Goal: Answer question/provide support: Share knowledge or assist other users

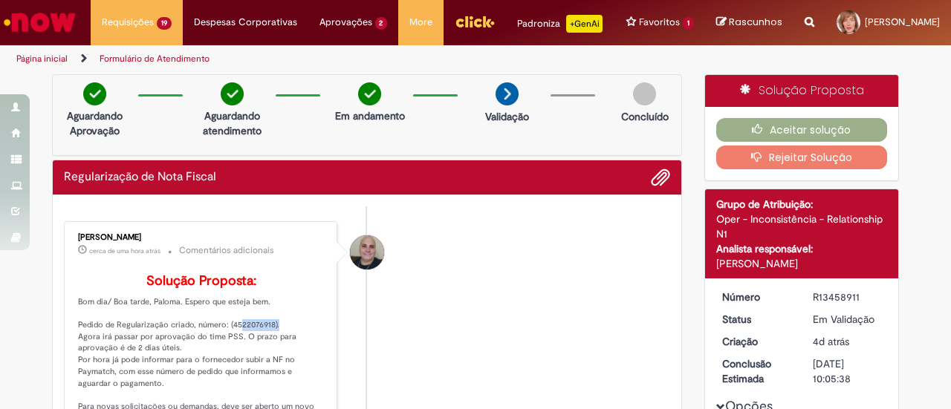
drag, startPoint x: 226, startPoint y: 357, endPoint x: 264, endPoint y: 360, distance: 38.7
click at [264, 360] on p "Solução Proposta: Bom dia/ Boa tarde, Paloma. Espero que esteja bem. Pedido de …" at bounding box center [201, 396] width 247 height 244
copy p "4522076918"
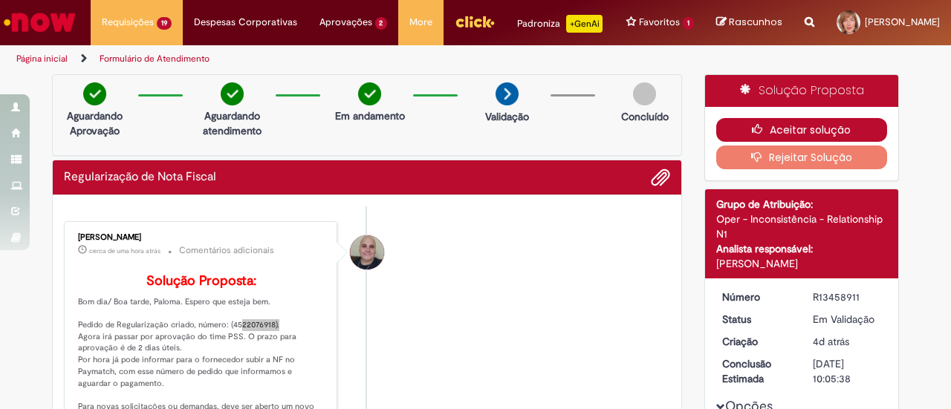
click at [781, 137] on button "Aceitar solução" at bounding box center [802, 130] width 172 height 24
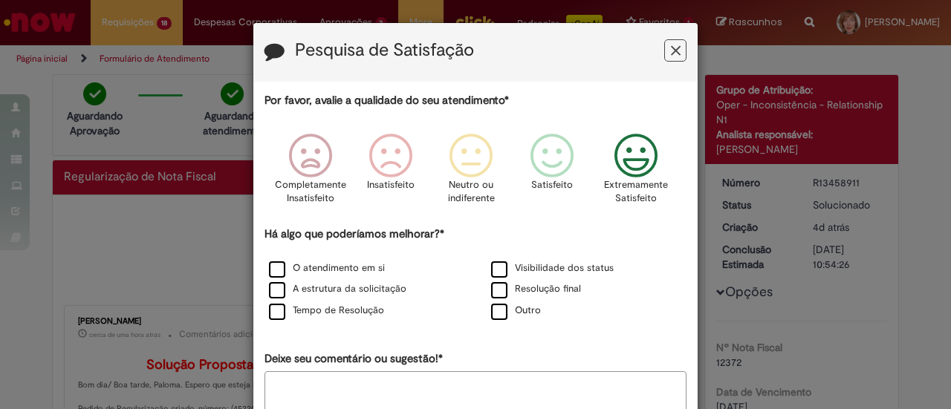
click at [648, 166] on icon "Feedback" at bounding box center [636, 156] width 56 height 45
click at [296, 267] on label "O atendimento em si" at bounding box center [327, 268] width 116 height 14
click at [296, 290] on label "A estrutura da solicitação" at bounding box center [337, 289] width 137 height 14
click at [297, 300] on div "O atendimento em si Visibilidade dos status A estrutura da solicitação Resoluçã…" at bounding box center [475, 290] width 444 height 64
click at [300, 307] on label "Tempo de Resolução" at bounding box center [326, 311] width 115 height 14
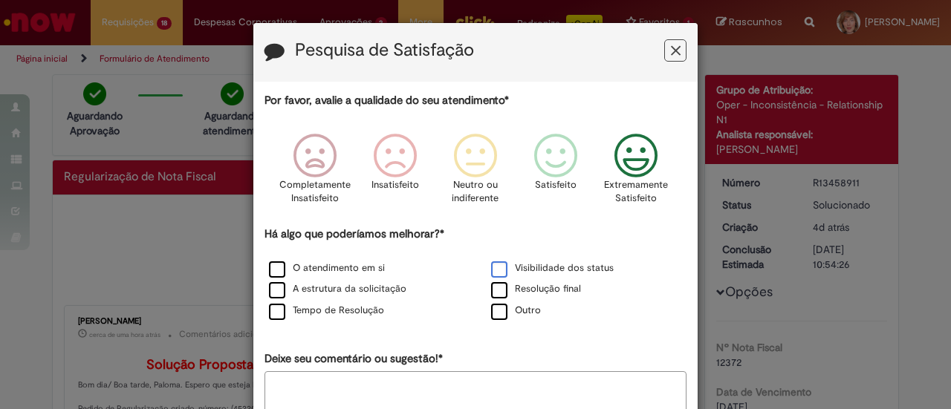
click at [496, 266] on label "Visibilidade dos status" at bounding box center [552, 268] width 123 height 14
click at [496, 290] on label "Resolução final" at bounding box center [536, 289] width 90 height 14
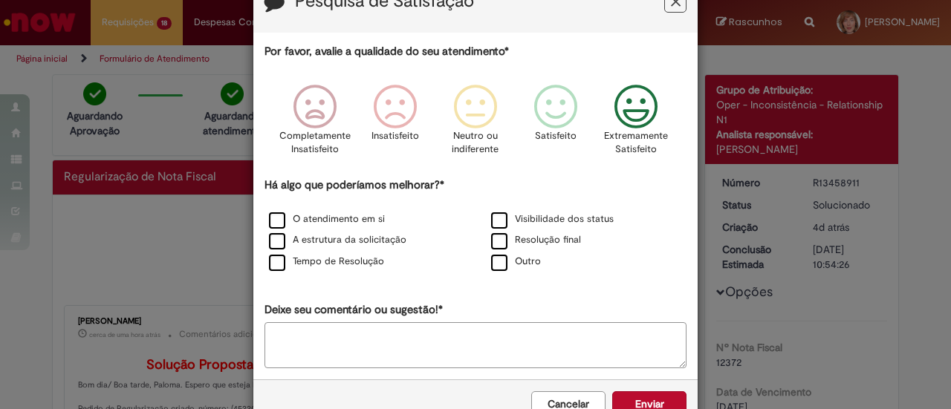
scroll to position [88, 0]
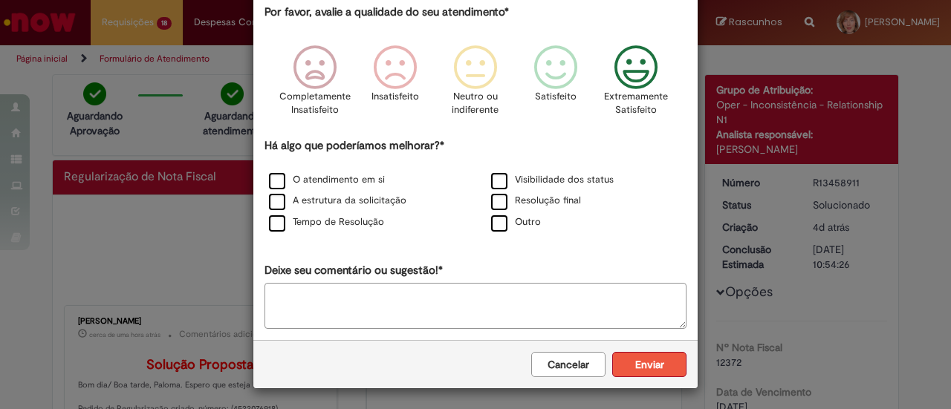
click at [642, 368] on button "Enviar" at bounding box center [649, 364] width 74 height 25
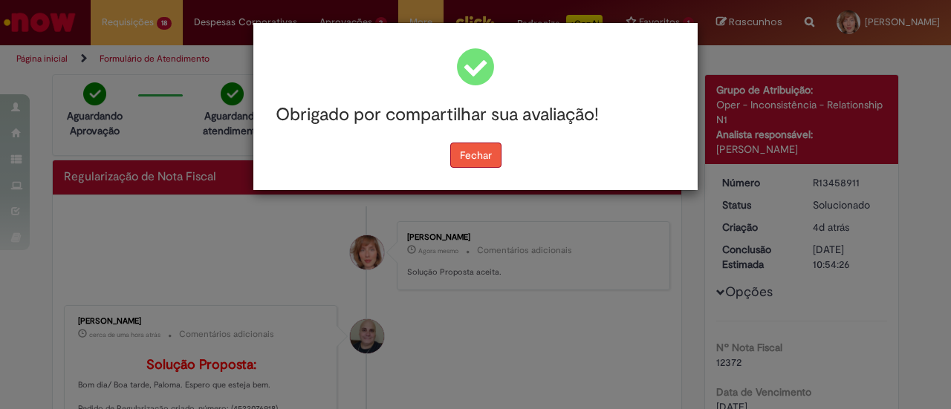
click at [482, 156] on button "Fechar" at bounding box center [475, 155] width 51 height 25
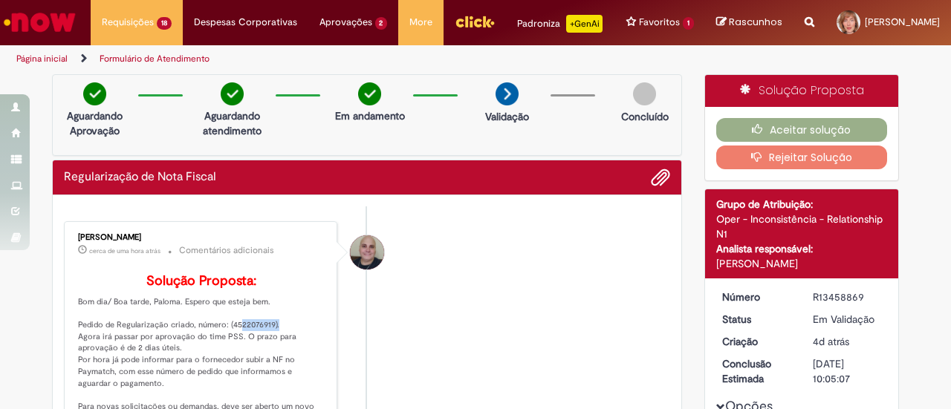
drag, startPoint x: 223, startPoint y: 357, endPoint x: 267, endPoint y: 360, distance: 43.9
click at [267, 360] on p "Solução Proposta: Bom dia/ Boa tarde, Paloma. Espero que esteja bem. Pedido de …" at bounding box center [201, 396] width 247 height 244
copy p "4522076919"
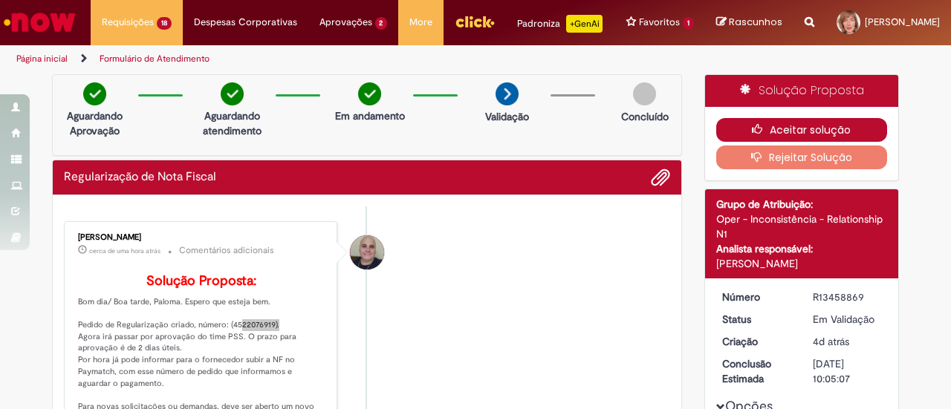
click at [761, 134] on icon "button" at bounding box center [761, 129] width 18 height 10
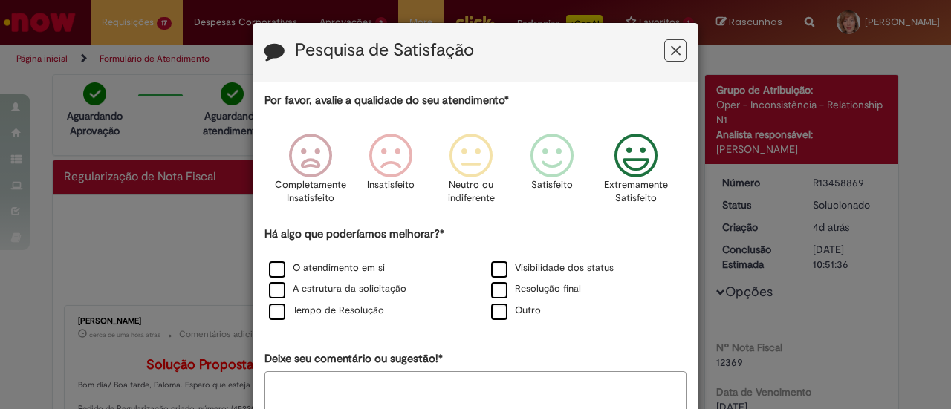
click at [633, 155] on icon "Feedback" at bounding box center [636, 156] width 56 height 45
click at [343, 268] on label "O atendimento em si" at bounding box center [327, 268] width 116 height 14
click at [343, 287] on label "A estrutura da solicitação" at bounding box center [337, 289] width 137 height 14
click at [343, 308] on label "Tempo de Resolução" at bounding box center [326, 311] width 115 height 14
click at [523, 267] on label "Visibilidade dos status" at bounding box center [552, 268] width 123 height 14
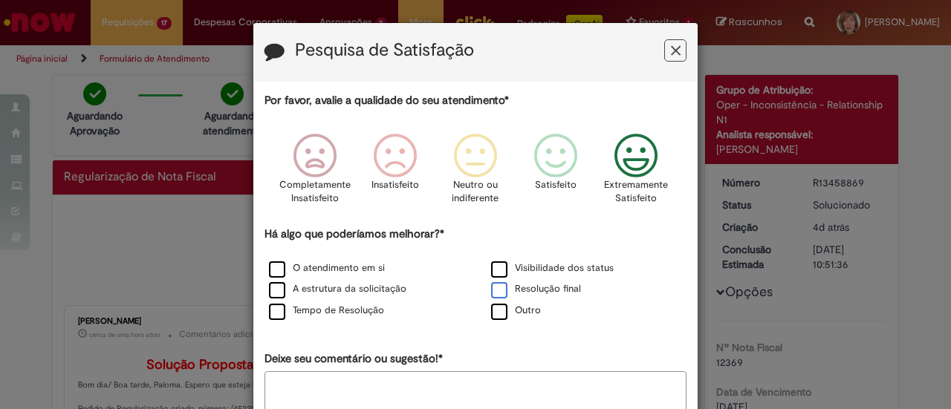
click at [525, 287] on label "Resolução final" at bounding box center [536, 289] width 90 height 14
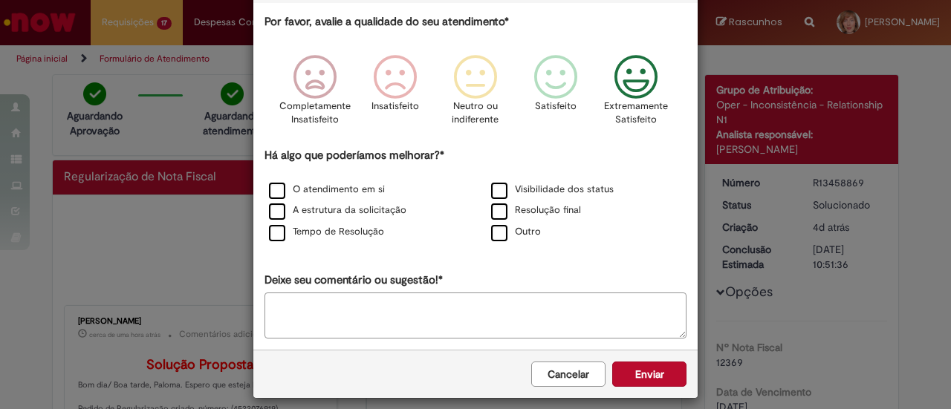
scroll to position [88, 0]
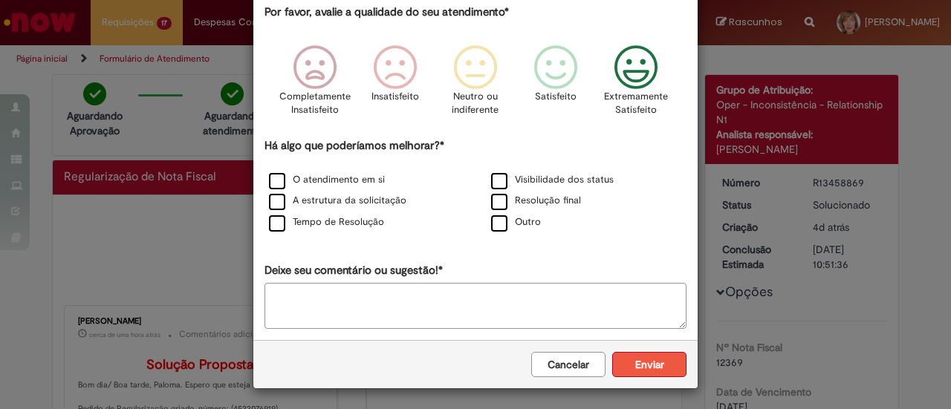
click at [657, 365] on button "Enviar" at bounding box center [649, 364] width 74 height 25
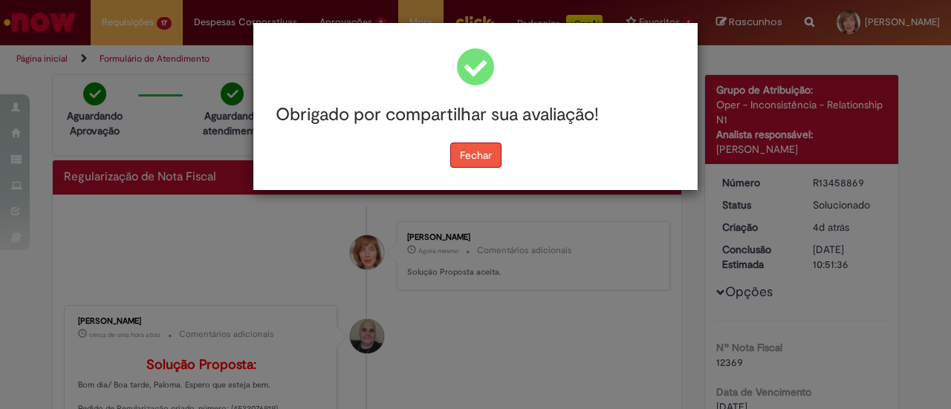
click at [475, 157] on button "Fechar" at bounding box center [475, 155] width 51 height 25
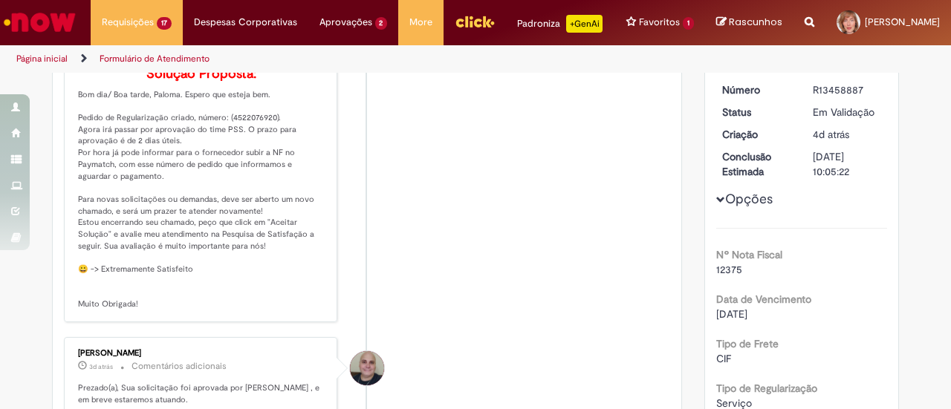
scroll to position [10, 0]
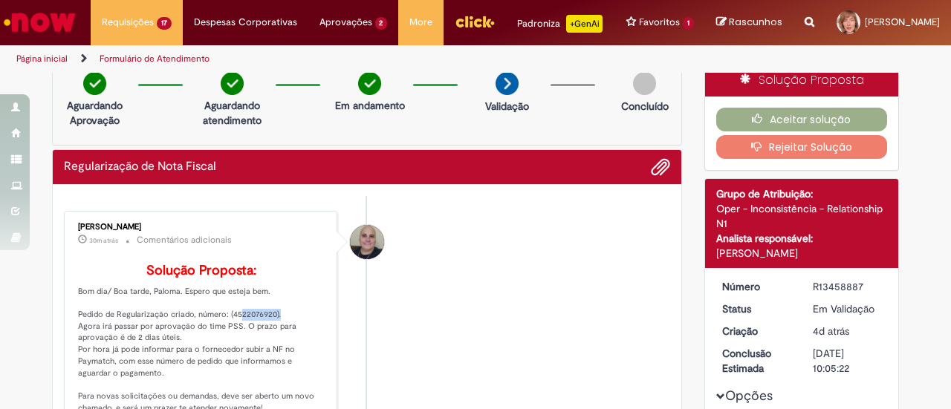
drag, startPoint x: 224, startPoint y: 345, endPoint x: 267, endPoint y: 345, distance: 43.1
click at [267, 345] on p "Solução Proposta: Bom dia/ Boa tarde, Paloma. Espero que esteja bem. Pedido de …" at bounding box center [201, 386] width 247 height 244
copy p "4522076920"
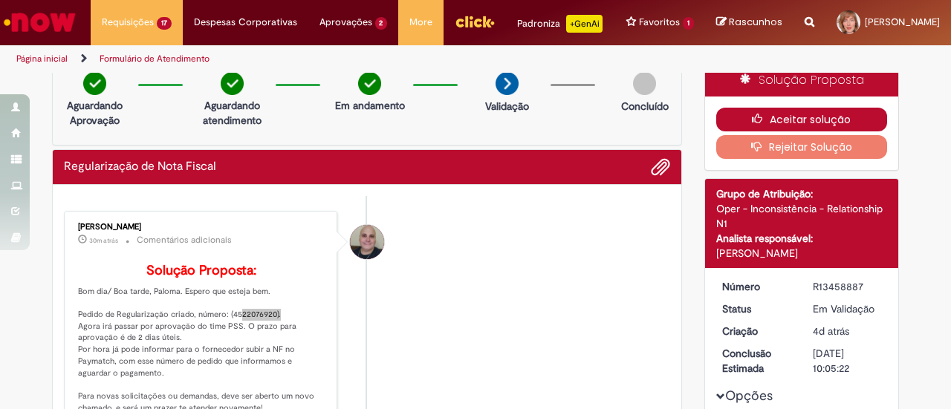
click at [811, 127] on button "Aceitar solução" at bounding box center [802, 120] width 172 height 24
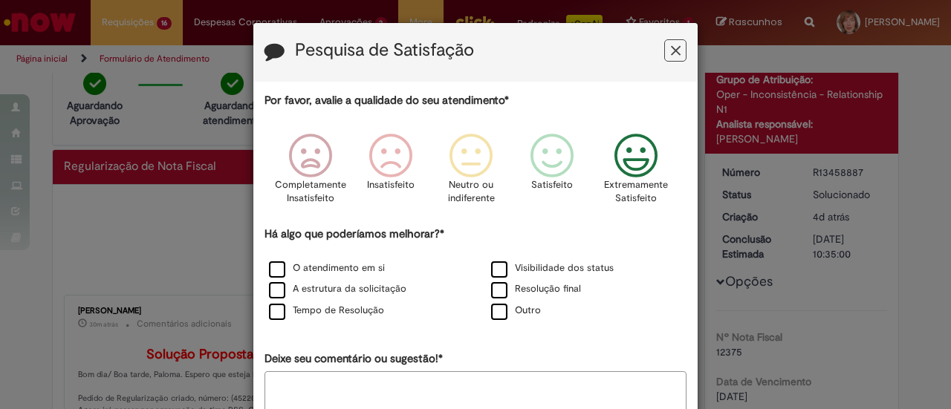
click at [631, 155] on icon "Feedback" at bounding box center [636, 156] width 56 height 45
click at [288, 268] on label "O atendimento em si" at bounding box center [327, 268] width 116 height 14
click at [304, 287] on label "A estrutura da solicitação" at bounding box center [337, 289] width 137 height 14
click at [312, 311] on label "Tempo de Resolução" at bounding box center [326, 311] width 115 height 14
click at [517, 271] on label "Visibilidade dos status" at bounding box center [552, 268] width 123 height 14
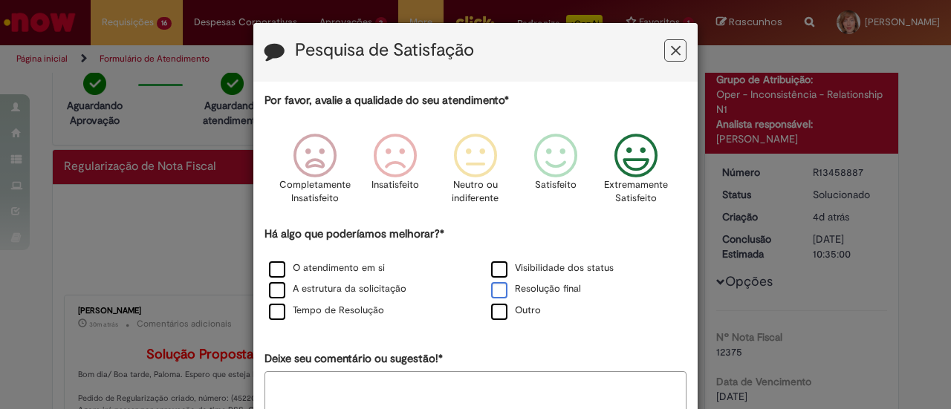
click at [517, 290] on label "Resolução final" at bounding box center [536, 289] width 90 height 14
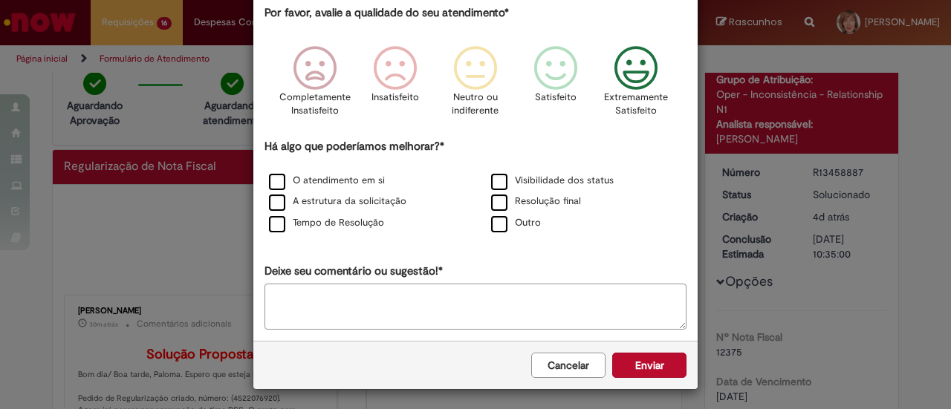
scroll to position [88, 0]
click at [639, 361] on button "Enviar" at bounding box center [649, 364] width 74 height 25
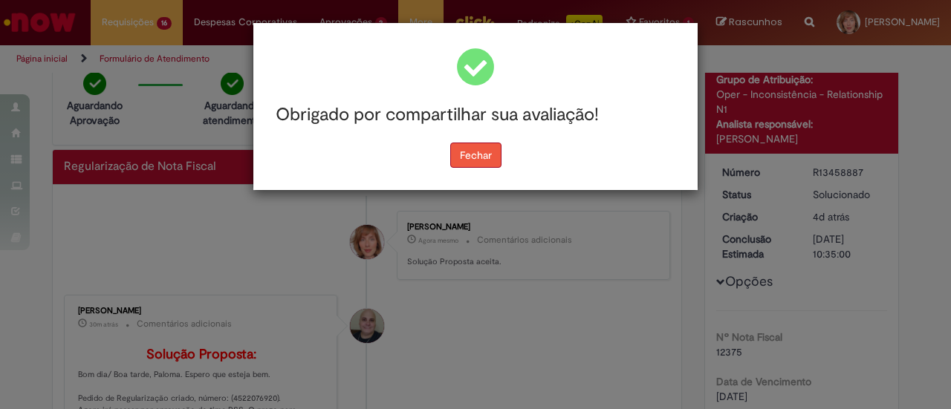
click at [488, 152] on button "Fechar" at bounding box center [475, 155] width 51 height 25
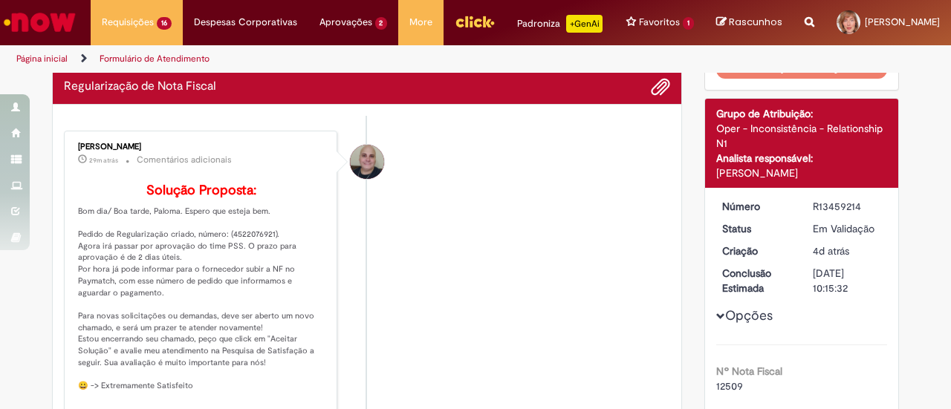
scroll to position [74, 0]
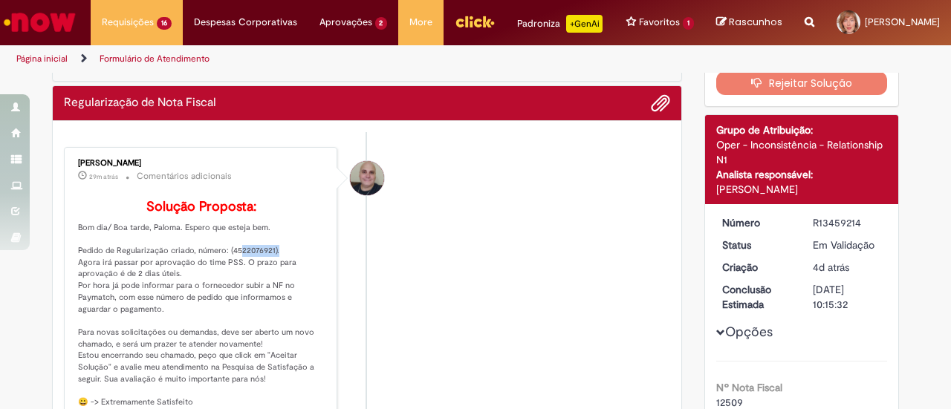
drag, startPoint x: 232, startPoint y: 287, endPoint x: 266, endPoint y: 287, distance: 34.2
click at [266, 287] on p "Solução Proposta: Bom dia/ Boa tarde, Paloma. Espero que esteja bem. Pedido de …" at bounding box center [201, 322] width 247 height 244
copy p "4522076921"
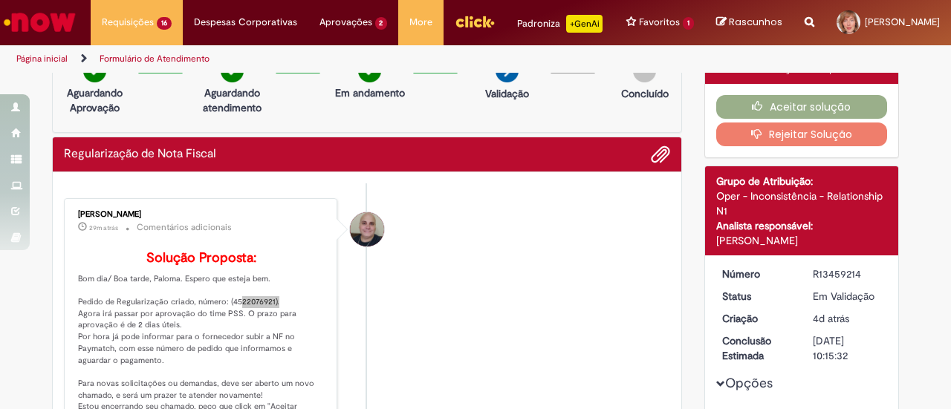
scroll to position [0, 0]
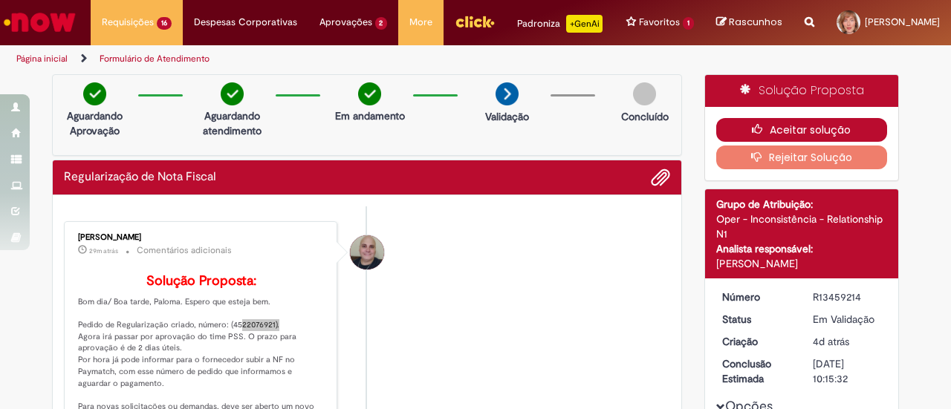
click at [765, 142] on button "Aceitar solução" at bounding box center [802, 130] width 172 height 24
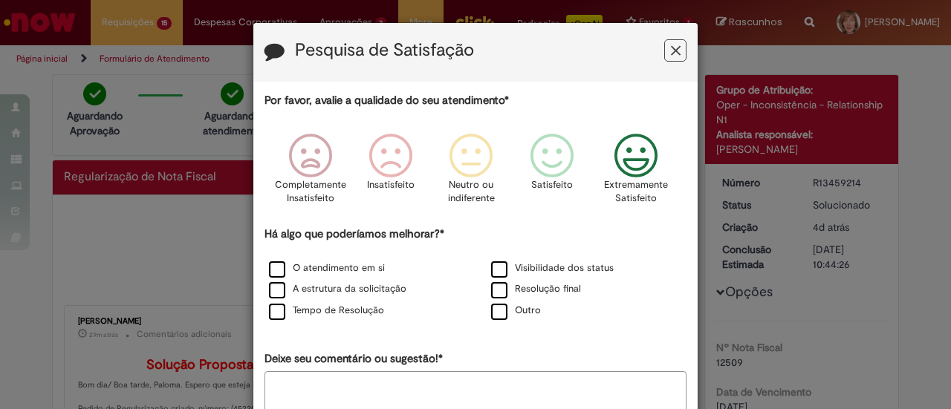
click at [621, 166] on icon "Feedback" at bounding box center [636, 156] width 56 height 45
click at [273, 267] on label "O atendimento em si" at bounding box center [327, 268] width 116 height 14
click at [271, 293] on label "A estrutura da solicitação" at bounding box center [337, 289] width 137 height 14
click at [274, 311] on label "Tempo de Resolução" at bounding box center [326, 311] width 115 height 14
click at [493, 273] on label "Visibilidade dos status" at bounding box center [552, 268] width 123 height 14
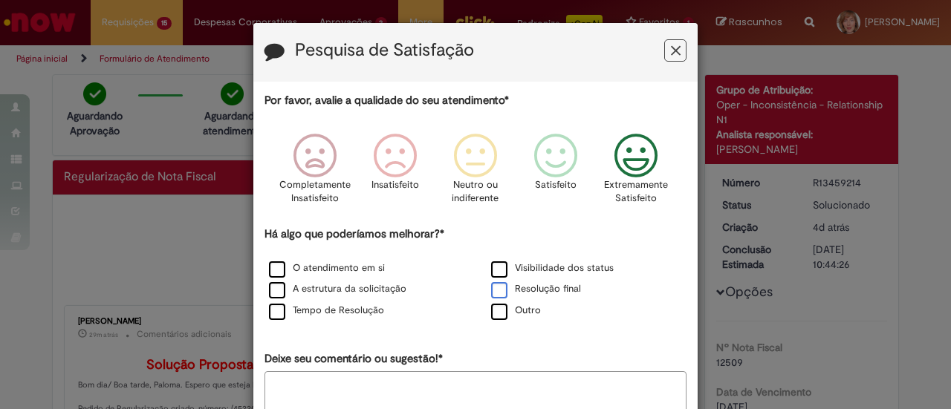
click at [498, 287] on label "Resolução final" at bounding box center [536, 289] width 90 height 14
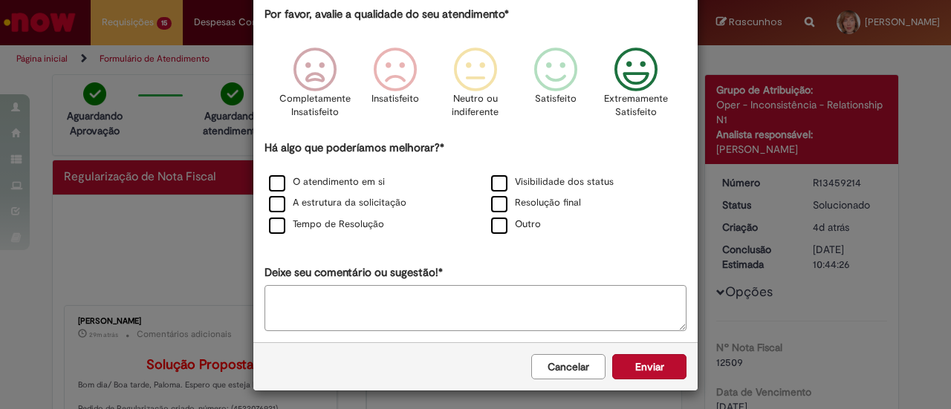
scroll to position [88, 0]
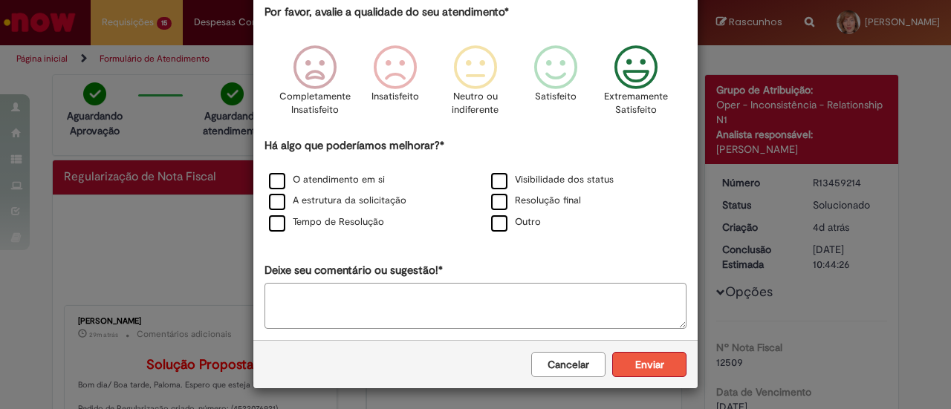
click at [636, 368] on button "Enviar" at bounding box center [649, 364] width 74 height 25
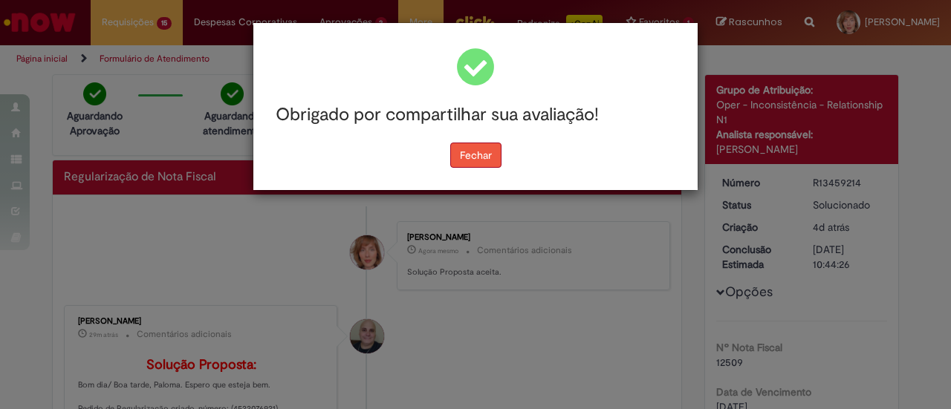
click at [474, 157] on button "Fechar" at bounding box center [475, 155] width 51 height 25
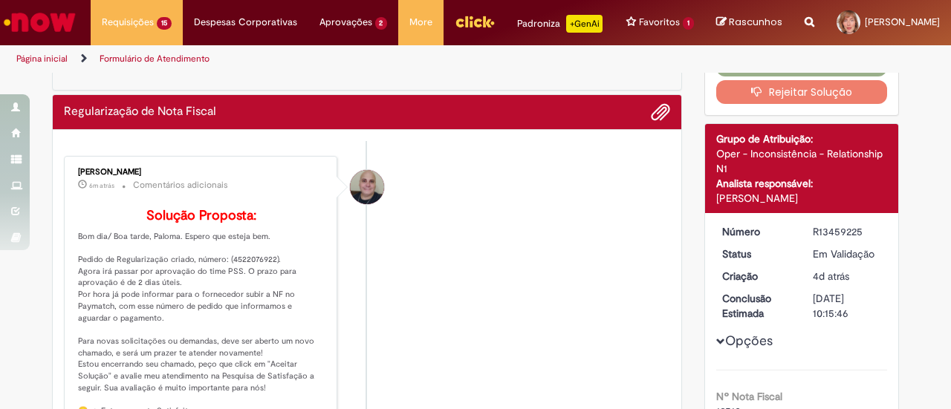
scroll to position [10, 0]
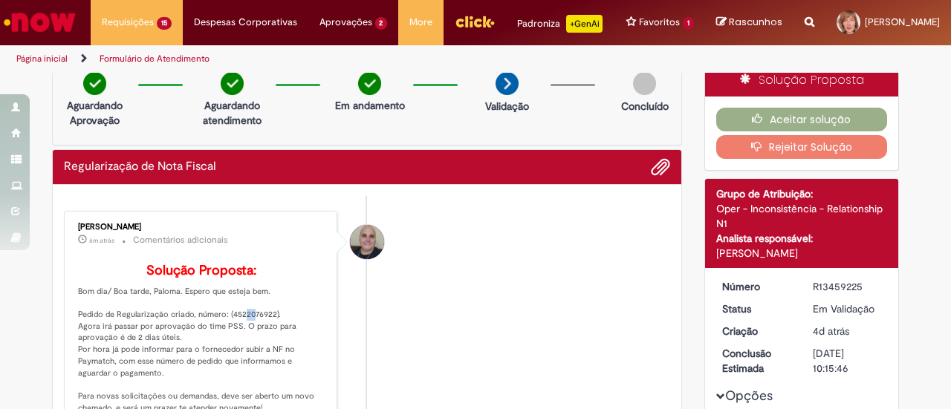
drag, startPoint x: 227, startPoint y: 349, endPoint x: 238, endPoint y: 351, distance: 11.2
click at [238, 351] on p "Solução Proposta: Bom dia/ Boa tarde, Paloma. Espero que esteja bem. Pedido de …" at bounding box center [201, 386] width 247 height 244
drag, startPoint x: 224, startPoint y: 348, endPoint x: 269, endPoint y: 348, distance: 44.6
click at [269, 348] on p "Solução Proposta: Bom dia/ Boa tarde, Paloma. Espero que esteja bem. Pedido de …" at bounding box center [201, 386] width 247 height 244
copy p "4522076922)"
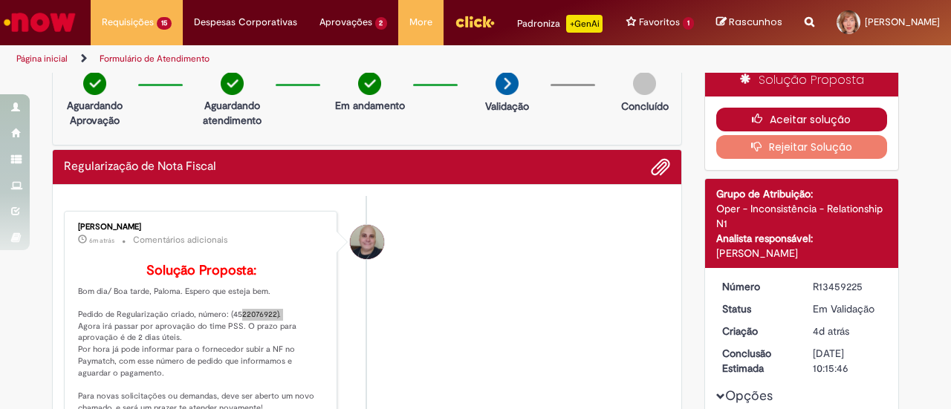
click at [824, 131] on button "Aceitar solução" at bounding box center [802, 120] width 172 height 24
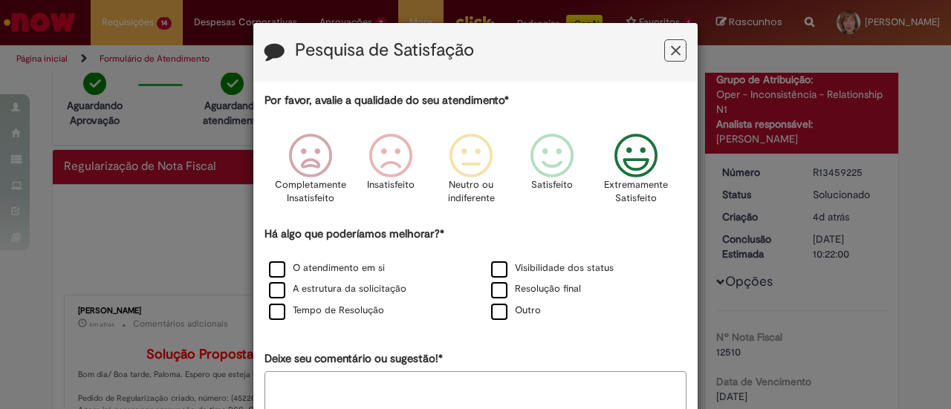
click at [618, 163] on icon "Feedback" at bounding box center [636, 156] width 56 height 45
click at [319, 272] on label "O atendimento em si" at bounding box center [327, 268] width 116 height 14
click at [313, 290] on label "A estrutura da solicitação" at bounding box center [337, 289] width 137 height 14
click at [314, 309] on label "Tempo de Resolução" at bounding box center [326, 311] width 115 height 14
click at [524, 266] on label "Visibilidade dos status" at bounding box center [552, 268] width 123 height 14
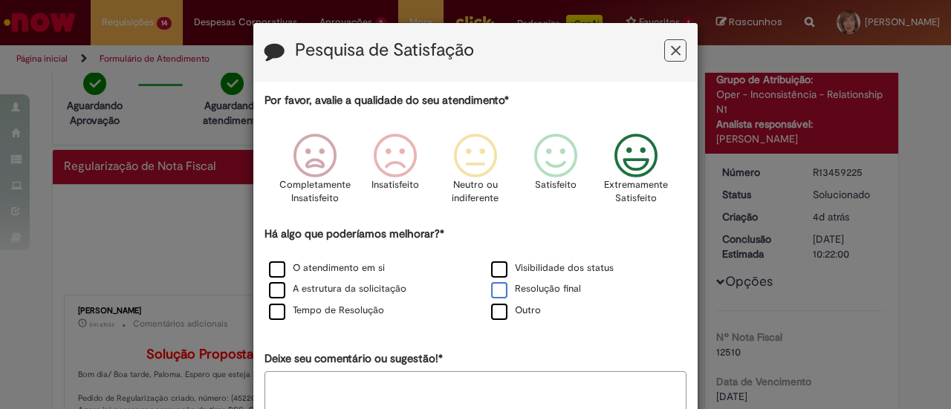
click at [521, 292] on label "Resolução final" at bounding box center [536, 289] width 90 height 14
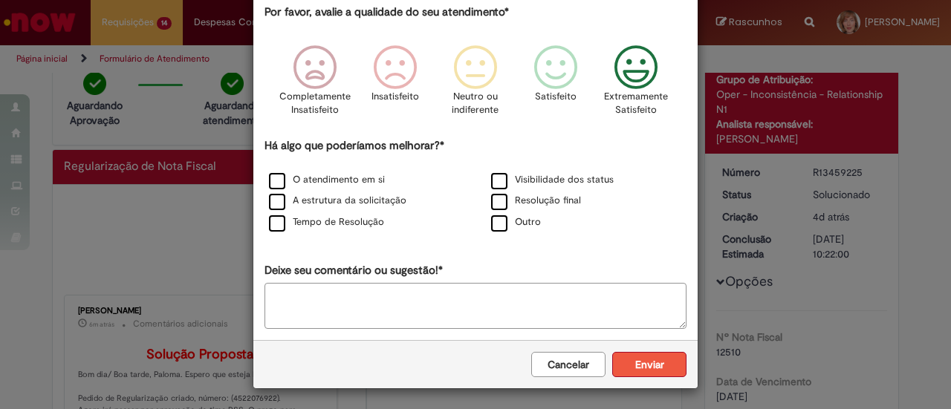
click at [659, 366] on button "Enviar" at bounding box center [649, 364] width 74 height 25
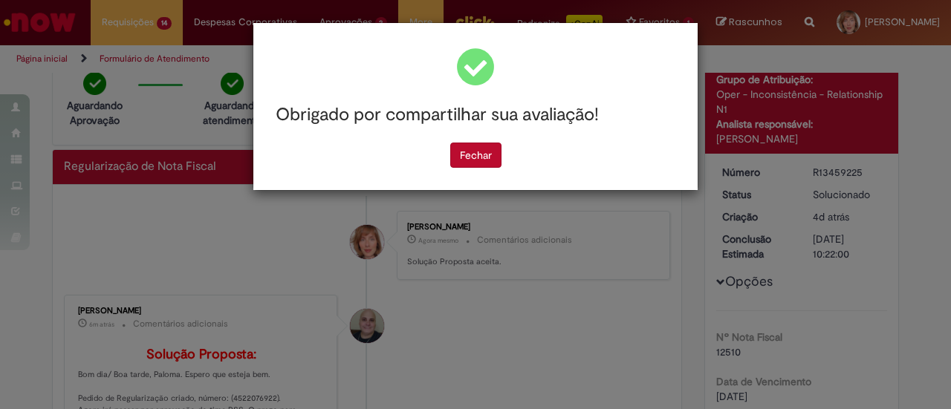
scroll to position [0, 0]
click at [475, 158] on button "Fechar" at bounding box center [475, 155] width 51 height 25
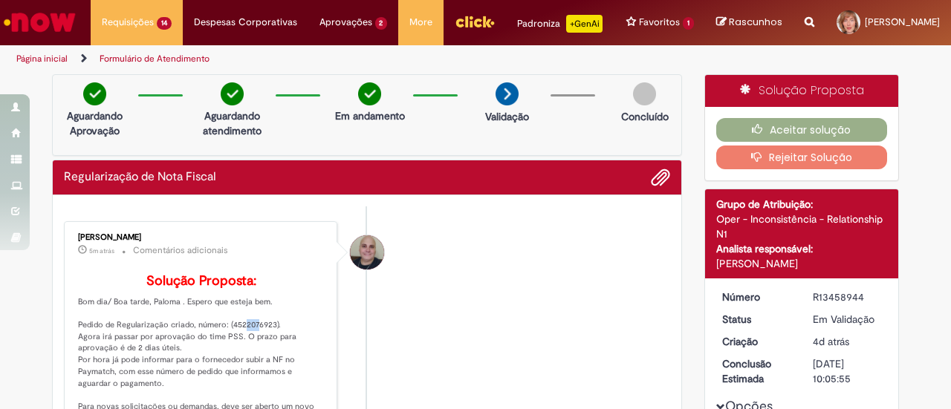
drag, startPoint x: 227, startPoint y: 357, endPoint x: 244, endPoint y: 357, distance: 17.1
click at [244, 357] on p "Solução Proposta: Bom dia/ Boa tarde, Paloma . Espero que esteja bem. Pedido de…" at bounding box center [201, 396] width 247 height 244
drag, startPoint x: 224, startPoint y: 360, endPoint x: 267, endPoint y: 361, distance: 43.1
click at [267, 361] on p "Solução Proposta: Bom dia/ Boa tarde, Paloma . Espero que esteja bem. Pedido de…" at bounding box center [201, 396] width 247 height 244
copy p "4522076923"
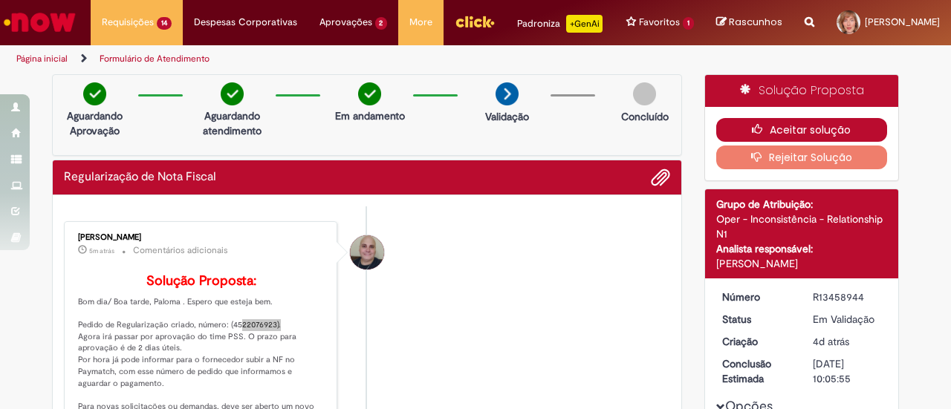
click at [743, 136] on button "Aceitar solução" at bounding box center [802, 130] width 172 height 24
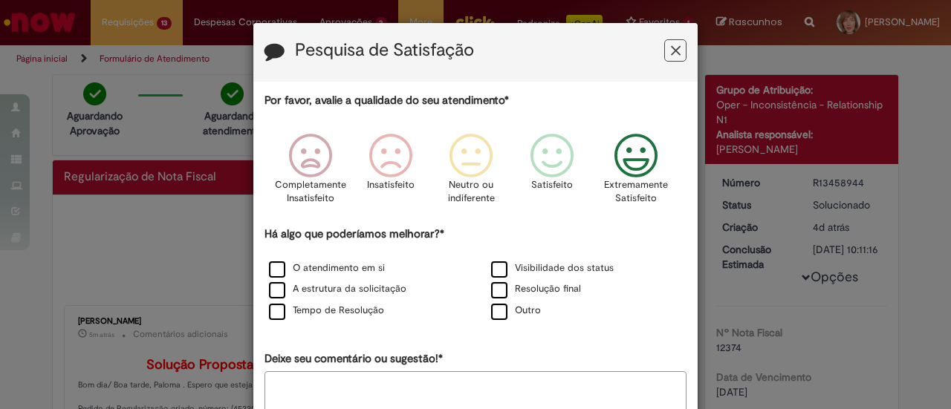
click at [638, 162] on icon "Feedback" at bounding box center [636, 156] width 56 height 45
click at [281, 267] on label "O atendimento em si" at bounding box center [327, 268] width 116 height 14
click at [287, 293] on label "A estrutura da solicitação" at bounding box center [337, 289] width 137 height 14
click at [291, 306] on label "Tempo de Resolução" at bounding box center [326, 311] width 115 height 14
click at [518, 275] on div "Visibilidade dos status" at bounding box center [586, 269] width 219 height 19
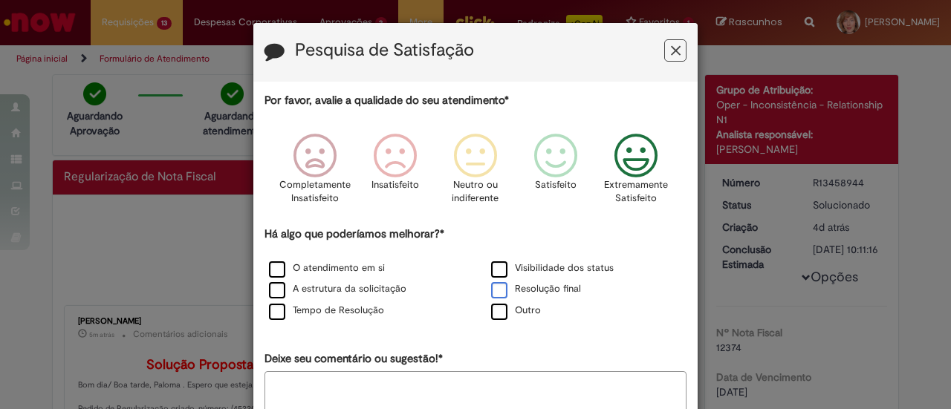
click at [518, 289] on label "Resolução final" at bounding box center [536, 289] width 90 height 14
click at [496, 267] on label "Visibilidade dos status" at bounding box center [552, 268] width 123 height 14
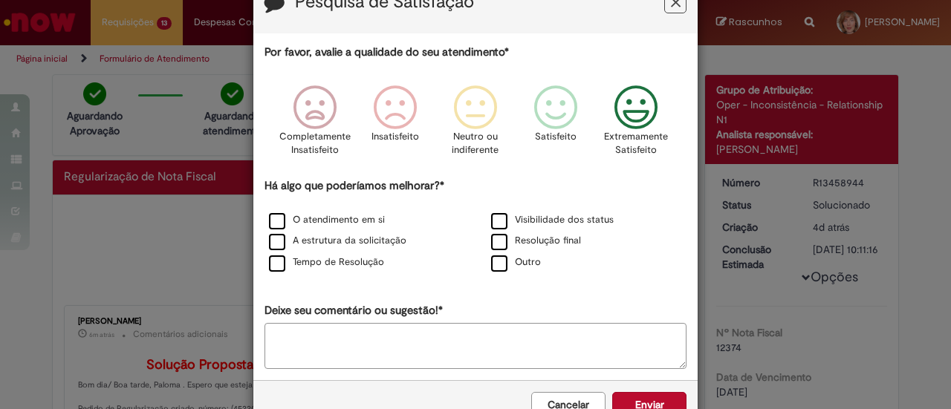
scroll to position [88, 0]
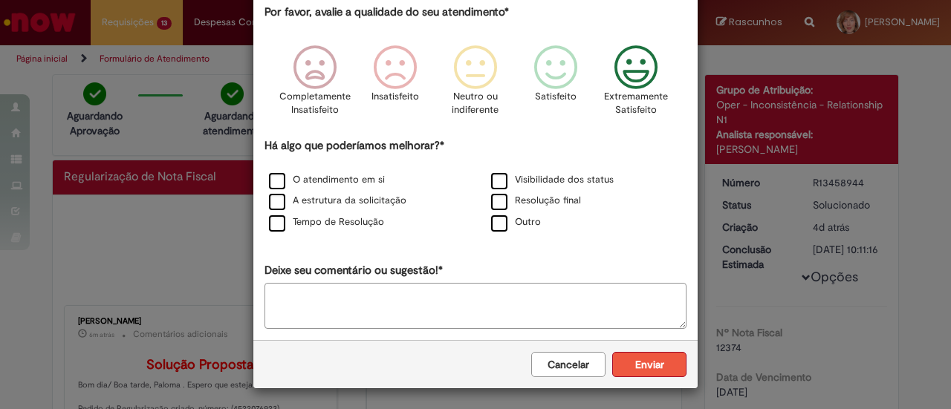
click at [637, 375] on button "Enviar" at bounding box center [649, 364] width 74 height 25
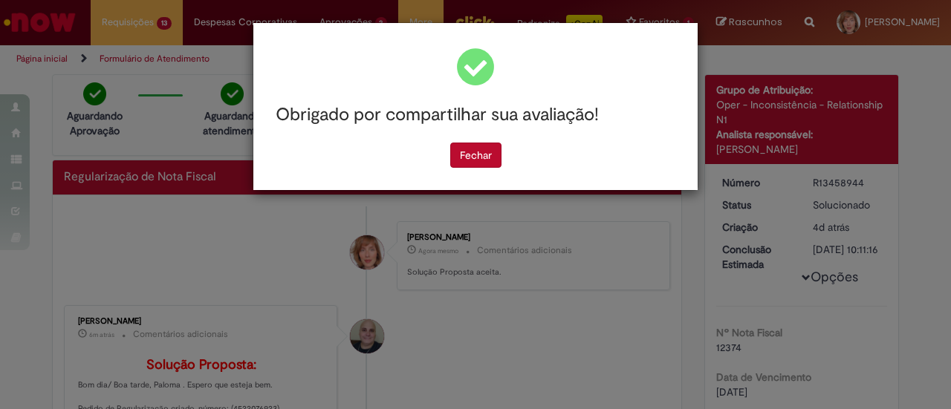
scroll to position [0, 0]
click at [474, 152] on button "Fechar" at bounding box center [475, 155] width 51 height 25
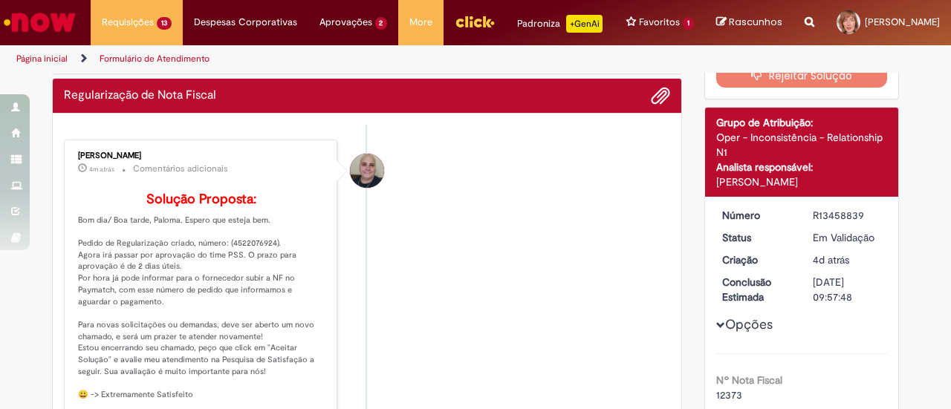
scroll to position [74, 0]
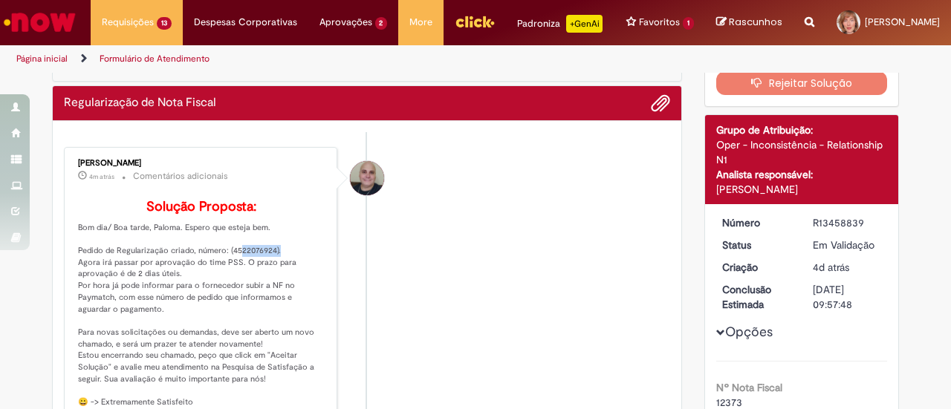
drag, startPoint x: 224, startPoint y: 284, endPoint x: 258, endPoint y: 287, distance: 34.3
click at [266, 284] on p "Solução Proposta: Bom dia/ Boa tarde, Paloma. Espero que esteja bem. Pedido de …" at bounding box center [201, 322] width 247 height 244
copy p "4522076924"
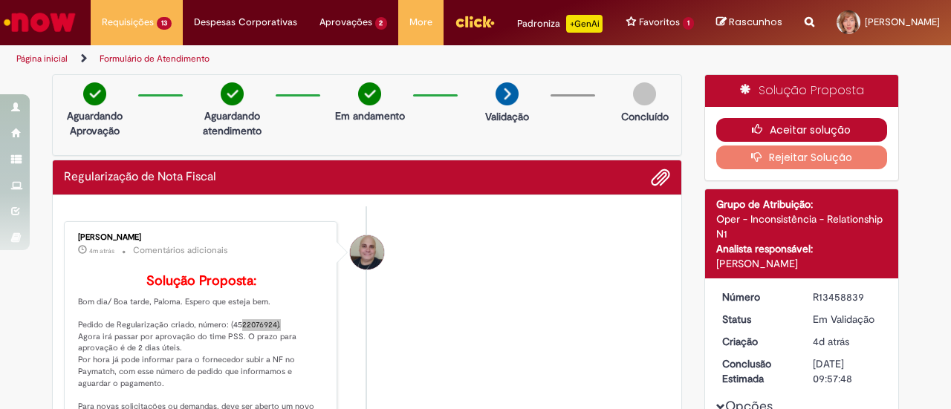
click at [792, 142] on button "Aceitar solução" at bounding box center [802, 130] width 172 height 24
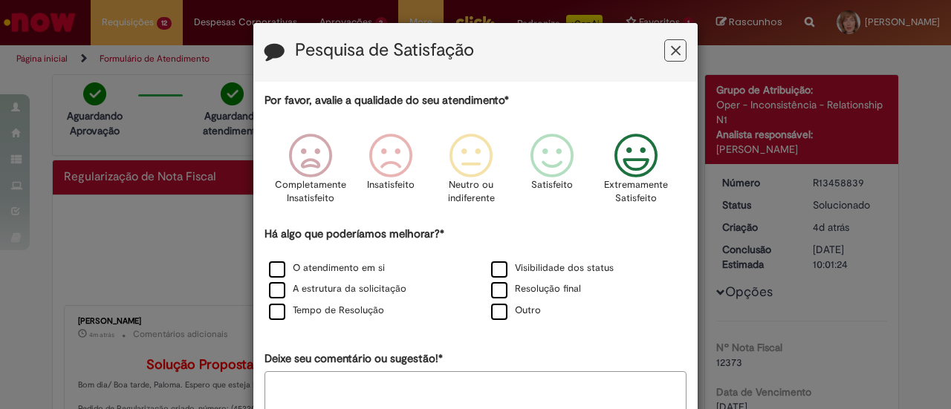
click at [641, 154] on icon "Feedback" at bounding box center [636, 156] width 56 height 45
click at [312, 271] on label "O atendimento em si" at bounding box center [327, 268] width 116 height 14
click at [306, 289] on label "A estrutura da solicitação" at bounding box center [337, 289] width 137 height 14
click at [302, 311] on label "Tempo de Resolução" at bounding box center [326, 311] width 115 height 14
click at [501, 271] on label "Visibilidade dos status" at bounding box center [552, 268] width 123 height 14
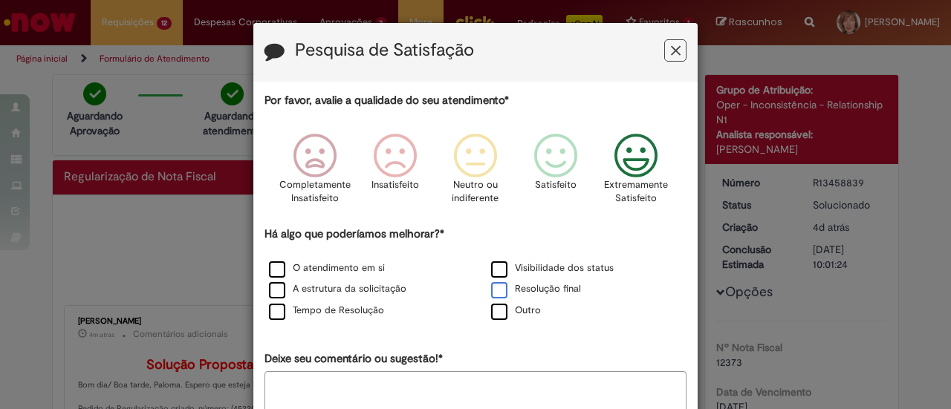
click at [518, 284] on label "Resolução final" at bounding box center [536, 289] width 90 height 14
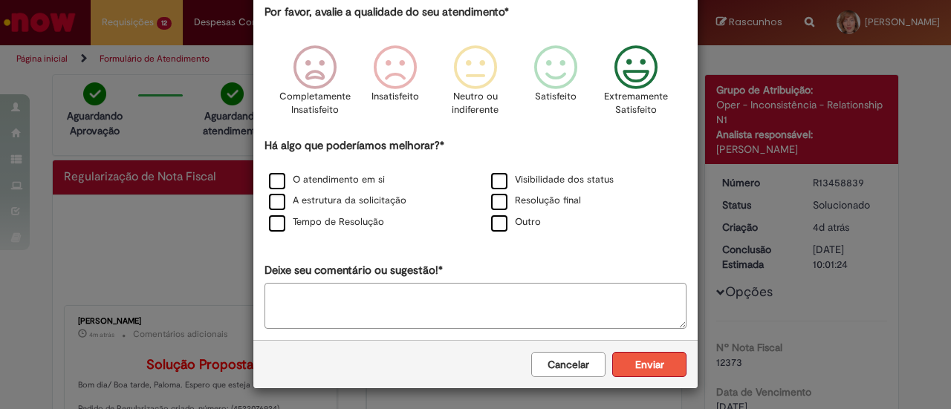
click at [624, 363] on button "Enviar" at bounding box center [649, 364] width 74 height 25
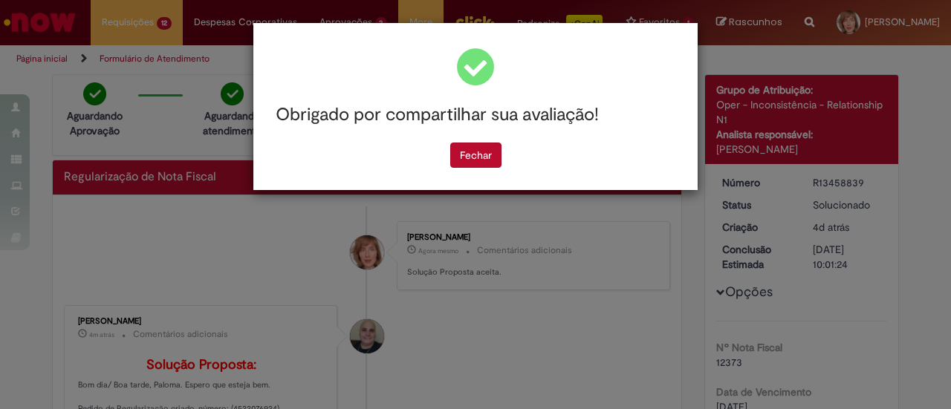
scroll to position [0, 0]
click at [489, 142] on div "Obrigado por compartilhar sua avaliação!" at bounding box center [475, 115] width 422 height 55
click at [489, 150] on button "Fechar" at bounding box center [475, 155] width 51 height 25
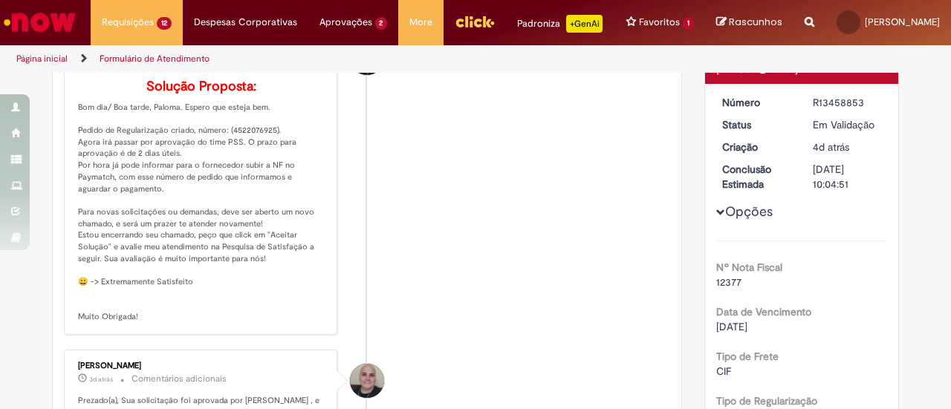
scroll to position [74, 0]
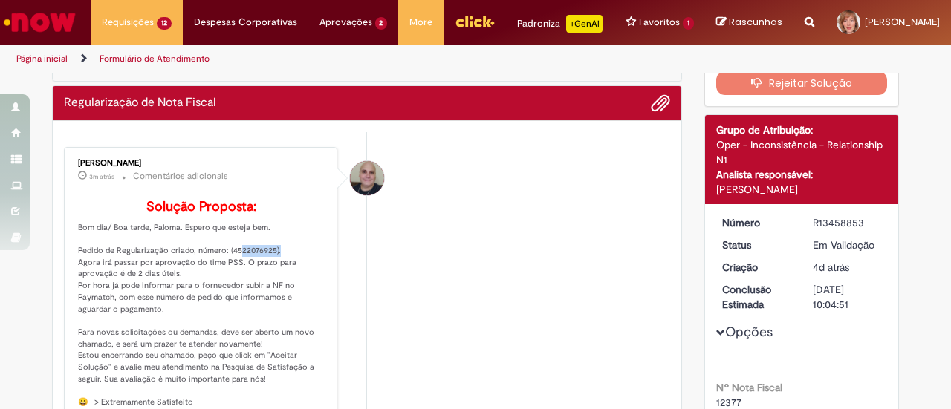
drag, startPoint x: 226, startPoint y: 286, endPoint x: 268, endPoint y: 287, distance: 42.3
click at [268, 287] on p "Solução Proposta: Bom dia/ Boa tarde, Paloma. Espero que esteja bem. Pedido de …" at bounding box center [201, 322] width 247 height 244
copy p "4522076925"
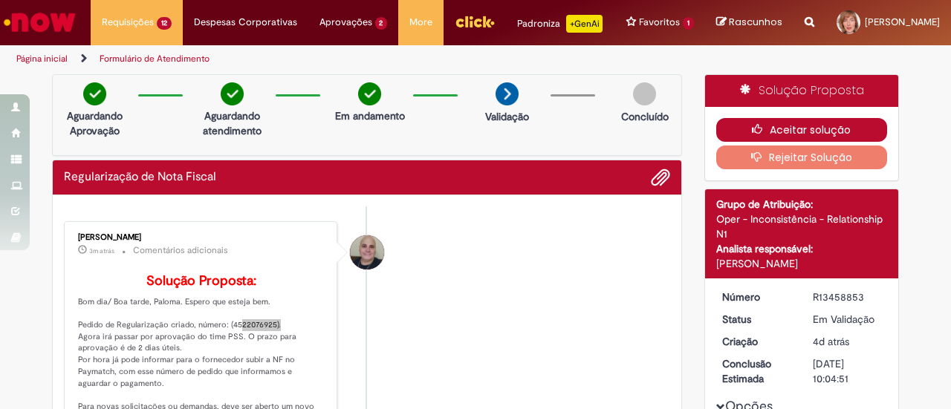
click at [770, 133] on button "Aceitar solução" at bounding box center [802, 130] width 172 height 24
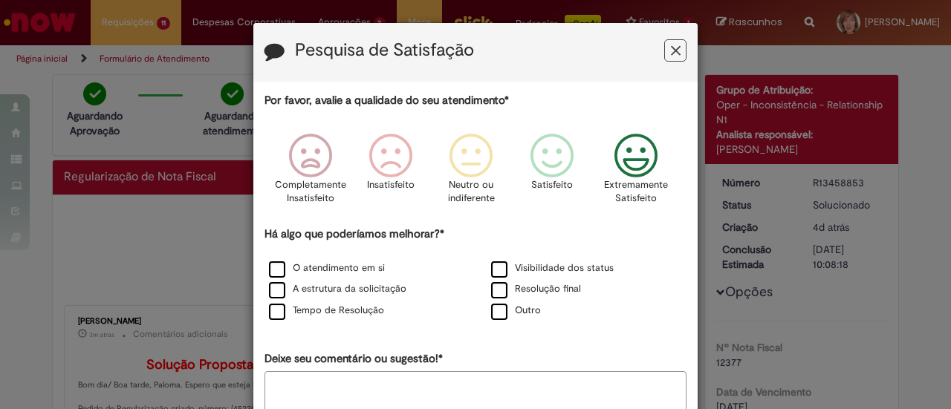
click at [627, 166] on icon "Feedback" at bounding box center [636, 156] width 56 height 45
click at [317, 265] on label "O atendimento em si" at bounding box center [327, 268] width 116 height 14
click at [319, 286] on label "A estrutura da solicitação" at bounding box center [337, 289] width 137 height 14
click at [327, 310] on label "Tempo de Resolução" at bounding box center [326, 311] width 115 height 14
click at [511, 268] on label "Visibilidade dos status" at bounding box center [552, 268] width 123 height 14
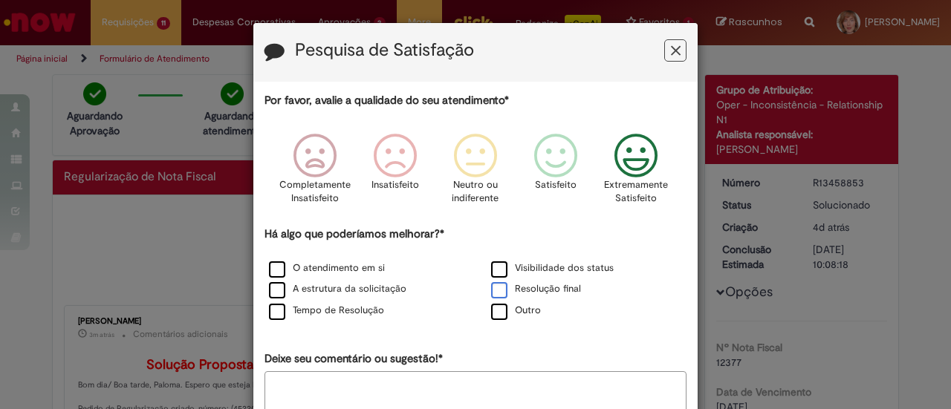
click at [518, 293] on label "Resolução final" at bounding box center [536, 289] width 90 height 14
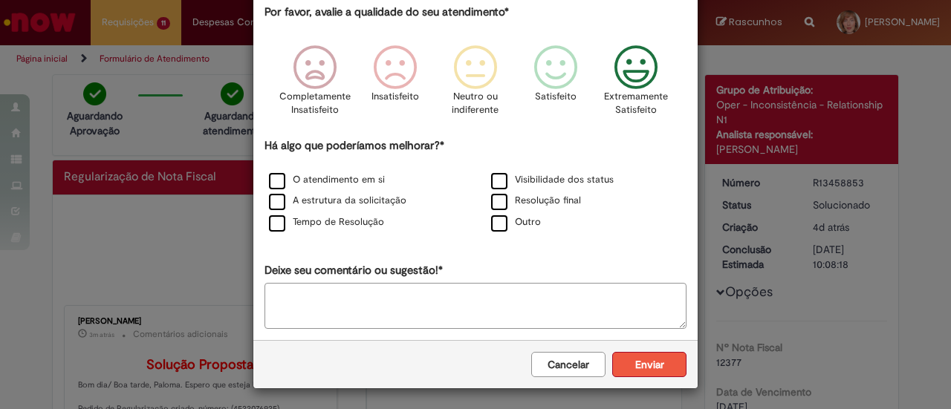
click at [643, 363] on button "Enviar" at bounding box center [649, 364] width 74 height 25
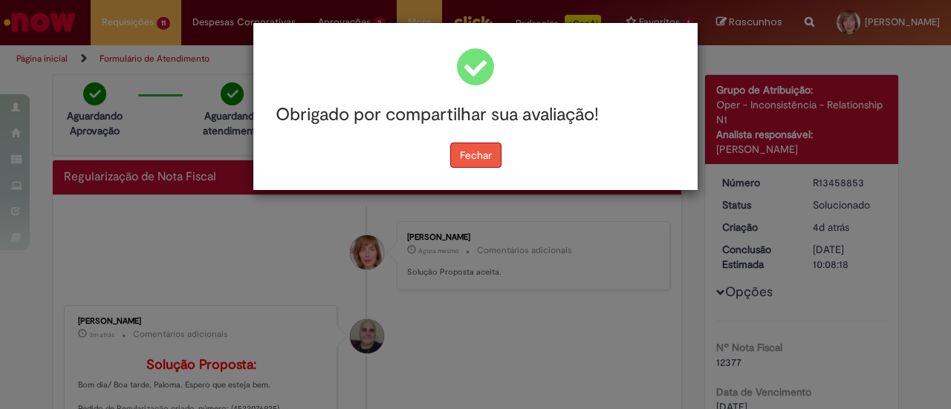
click at [481, 166] on button "Fechar" at bounding box center [475, 155] width 51 height 25
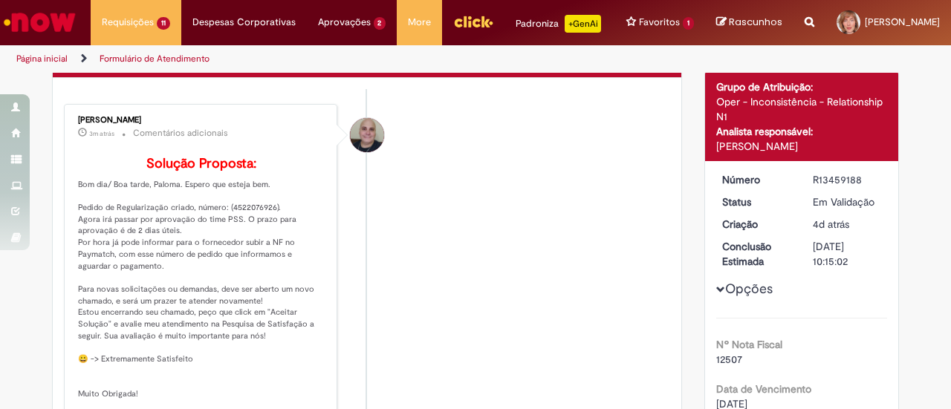
scroll to position [74, 0]
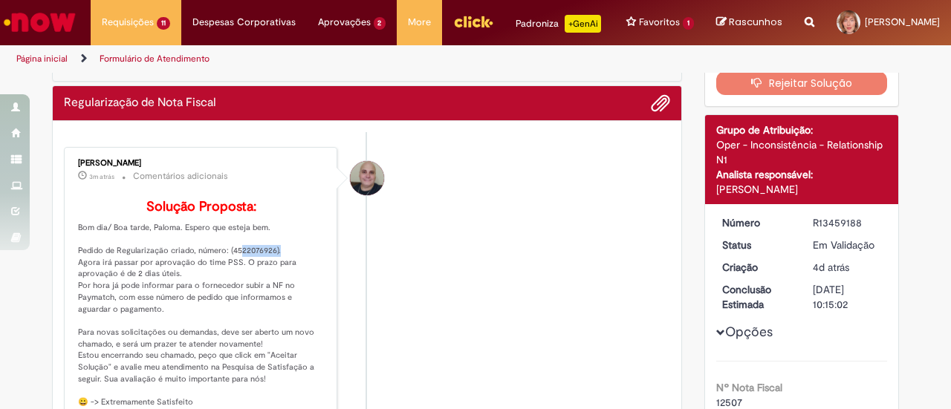
drag, startPoint x: 224, startPoint y: 287, endPoint x: 266, endPoint y: 284, distance: 41.7
click at [266, 284] on p "Solução Proposta: Bom dia/ Boa tarde, Paloma. Espero que esteja bem. Pedido de …" at bounding box center [201, 322] width 247 height 244
copy p "4522076926"
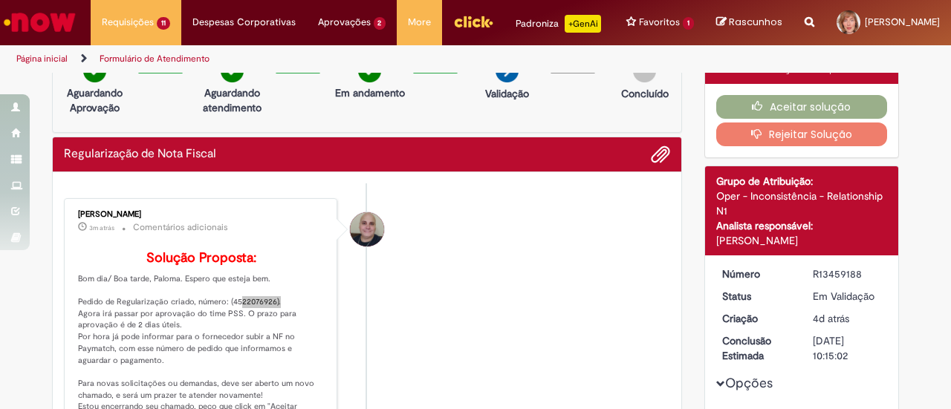
scroll to position [0, 0]
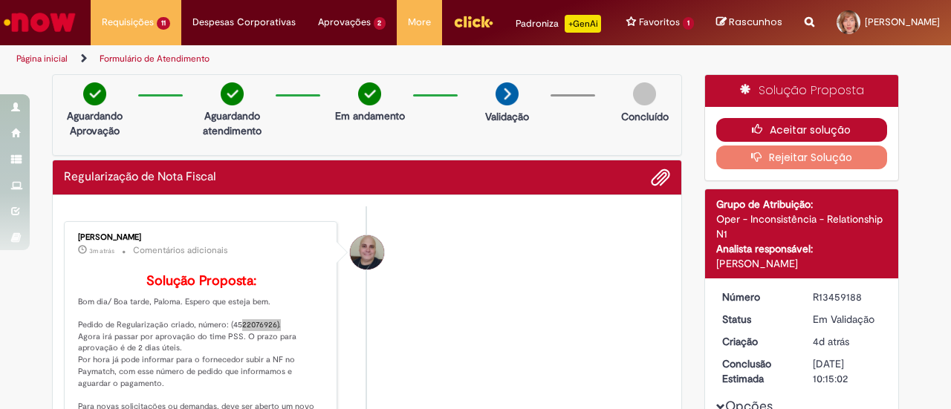
click at [790, 142] on button "Aceitar solução" at bounding box center [802, 130] width 172 height 24
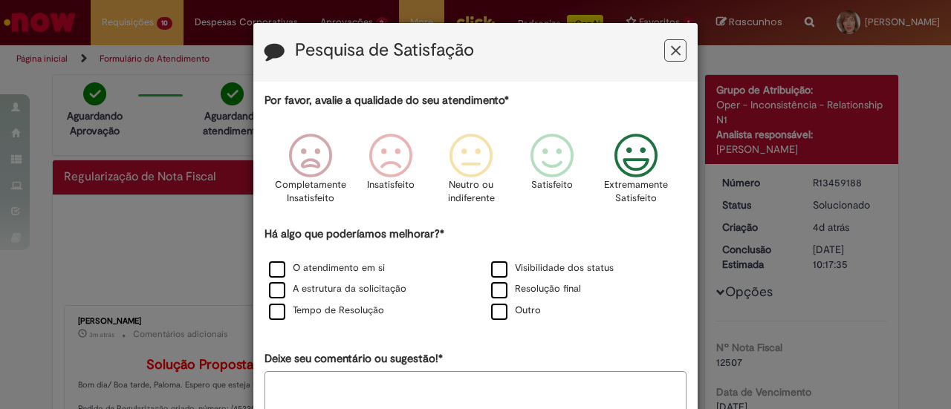
click at [621, 155] on icon "Feedback" at bounding box center [636, 156] width 56 height 45
click at [324, 266] on label "O atendimento em si" at bounding box center [327, 268] width 116 height 14
click at [326, 287] on label "A estrutura da solicitação" at bounding box center [337, 289] width 137 height 14
click at [331, 309] on label "Tempo de Resolução" at bounding box center [326, 311] width 115 height 14
click at [514, 270] on label "Visibilidade dos status" at bounding box center [552, 268] width 123 height 14
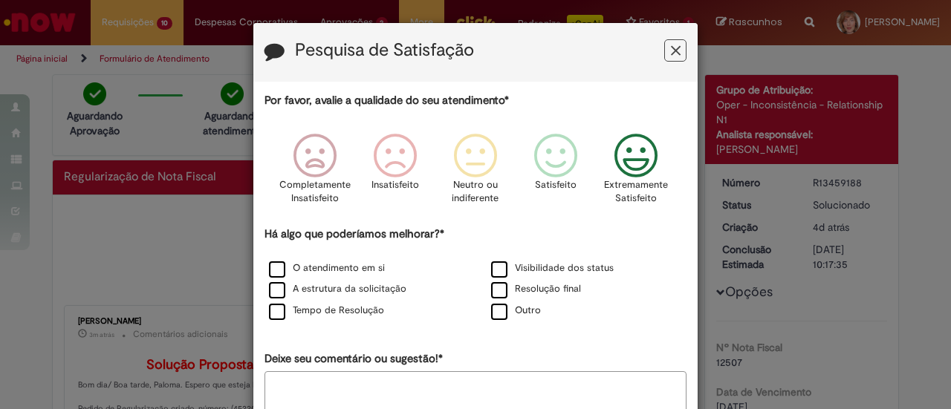
click at [524, 296] on div "Resolução final" at bounding box center [586, 290] width 219 height 19
click at [524, 289] on label "Resolução final" at bounding box center [536, 289] width 90 height 14
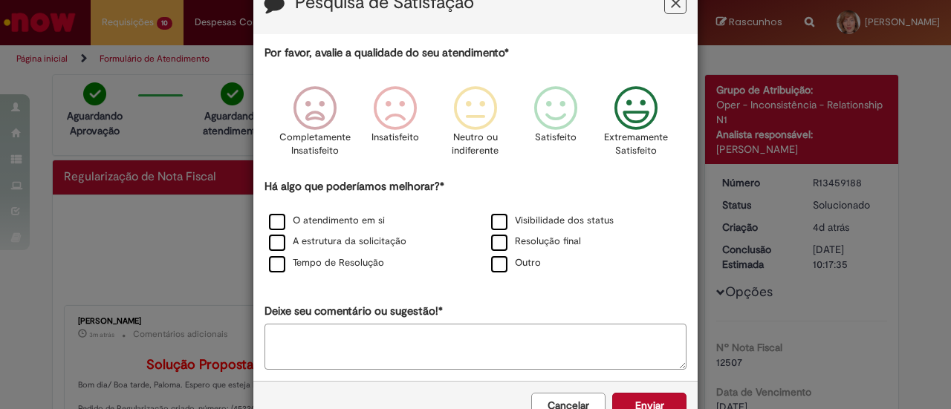
scroll to position [88, 0]
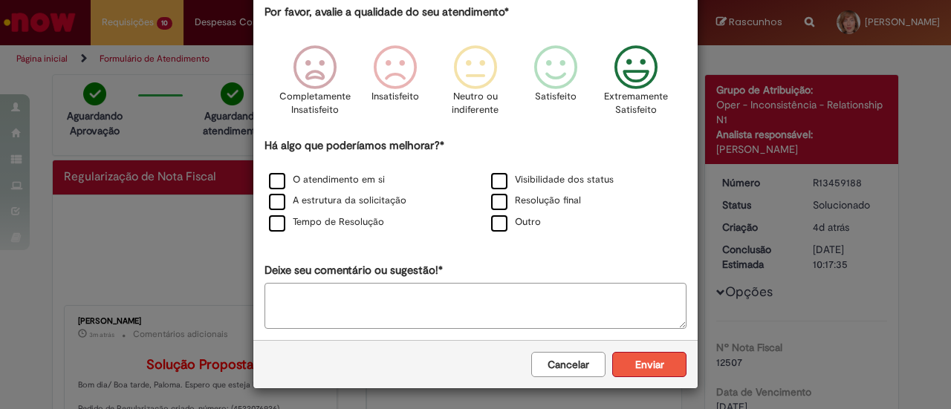
click at [634, 360] on button "Enviar" at bounding box center [649, 364] width 74 height 25
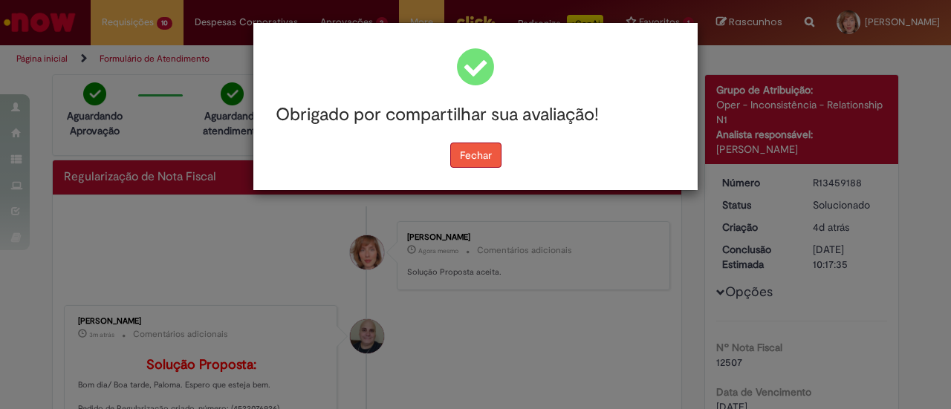
click at [482, 158] on button "Fechar" at bounding box center [475, 155] width 51 height 25
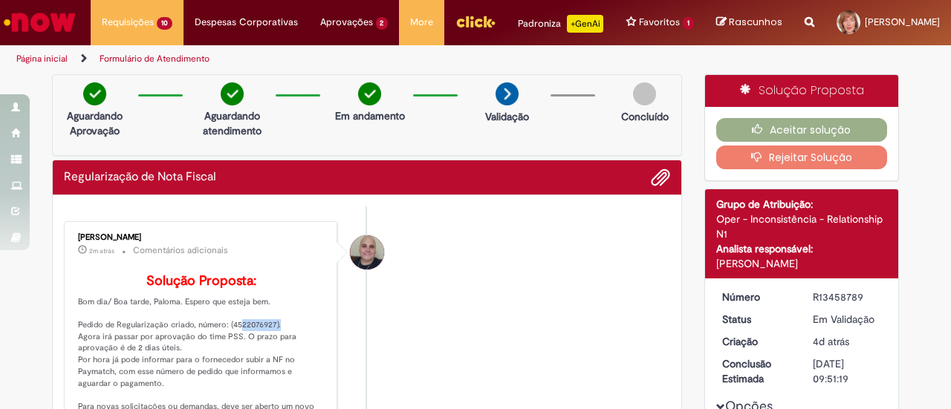
drag, startPoint x: 226, startPoint y: 357, endPoint x: 267, endPoint y: 359, distance: 41.7
click at [267, 359] on p "Solução Proposta: Bom dia/ Boa tarde, Paloma. Espero que esteja bem. Pedido de …" at bounding box center [201, 396] width 247 height 244
copy p "4522076927"
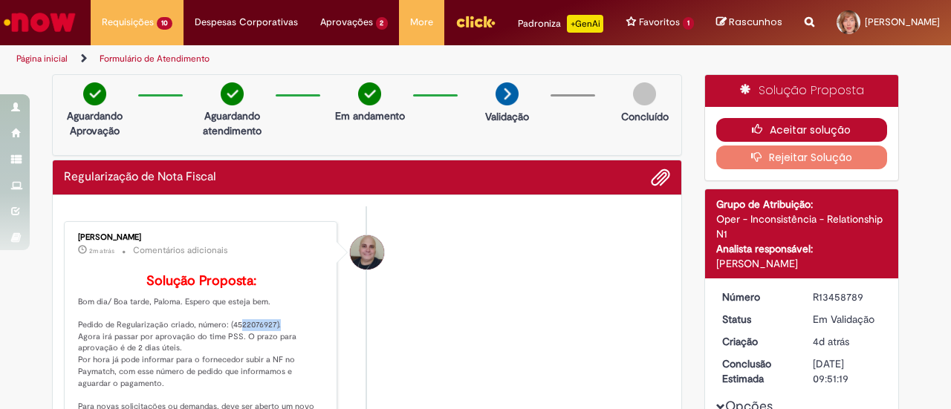
click at [796, 141] on button "Aceitar solução" at bounding box center [802, 130] width 172 height 24
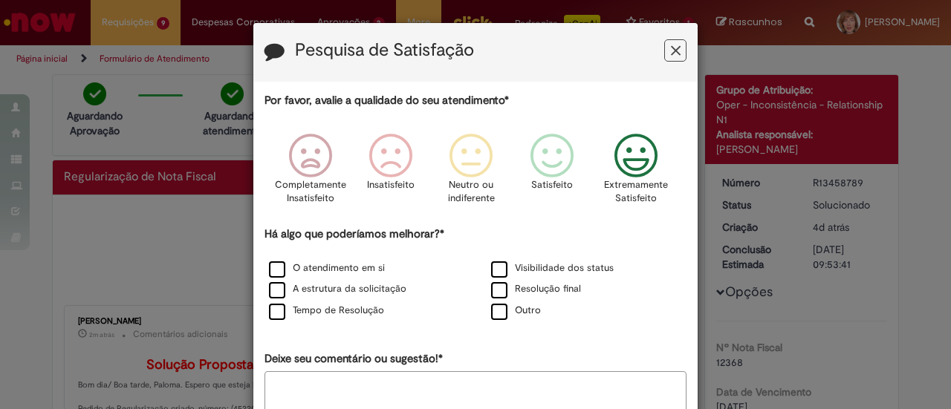
click at [624, 155] on icon "Feedback" at bounding box center [636, 156] width 56 height 45
click at [336, 267] on label "O atendimento em si" at bounding box center [327, 268] width 116 height 14
click at [334, 296] on label "A estrutura da solicitação" at bounding box center [337, 289] width 137 height 14
click at [334, 310] on label "Tempo de Resolução" at bounding box center [326, 311] width 115 height 14
click at [527, 261] on div "Visibilidade dos status" at bounding box center [586, 269] width 219 height 19
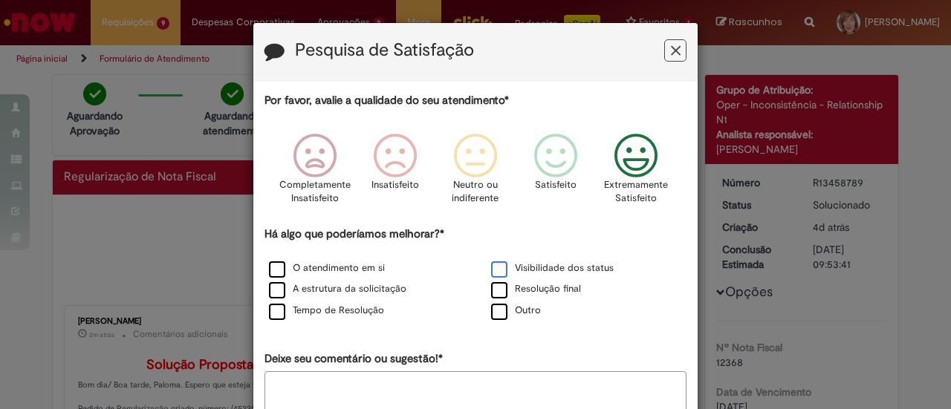
click at [522, 264] on label "Visibilidade dos status" at bounding box center [552, 268] width 123 height 14
click at [523, 287] on label "Resolução final" at bounding box center [536, 289] width 90 height 14
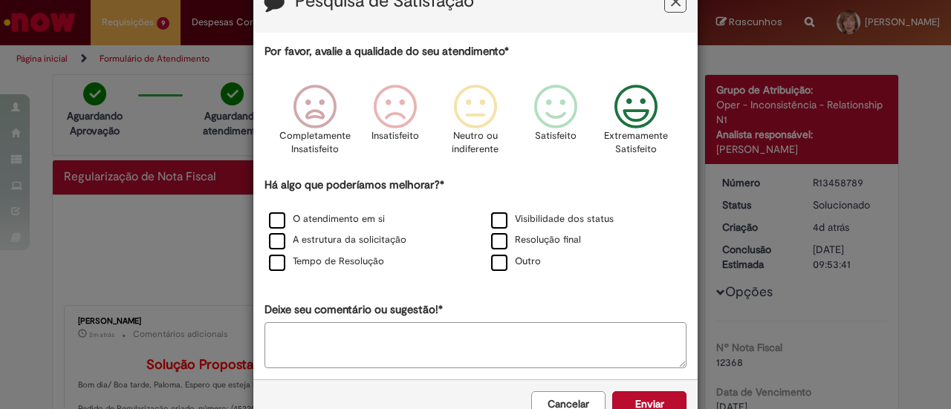
scroll to position [88, 0]
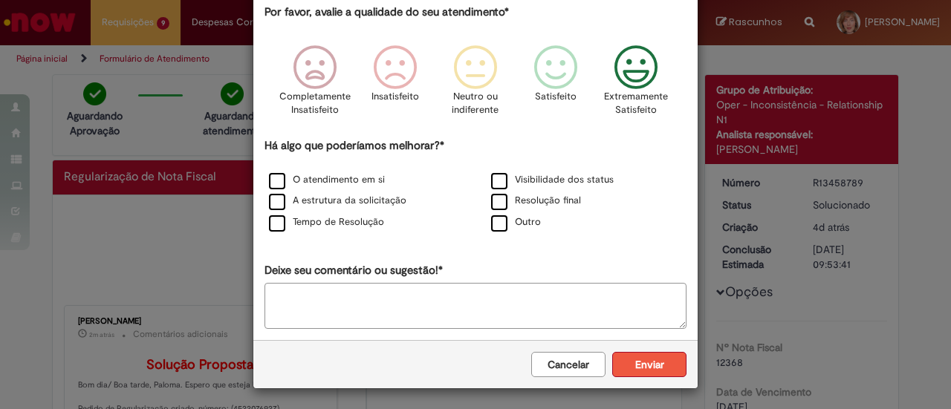
click at [648, 363] on button "Enviar" at bounding box center [649, 364] width 74 height 25
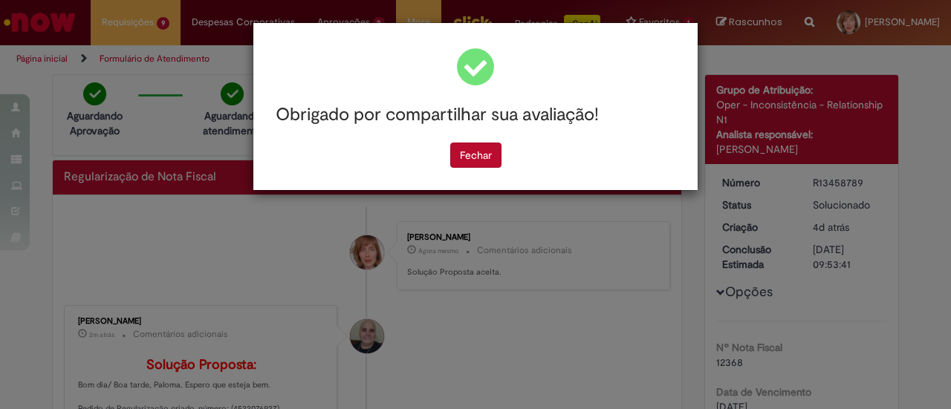
scroll to position [0, 0]
click at [472, 163] on button "Fechar" at bounding box center [475, 155] width 51 height 25
